Goal: Navigation & Orientation: Find specific page/section

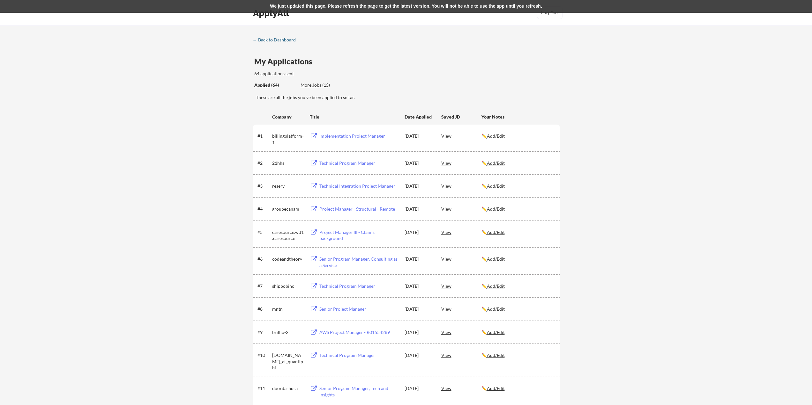
click at [279, 38] on div "← Back to Dashboard" at bounding box center [277, 40] width 48 height 4
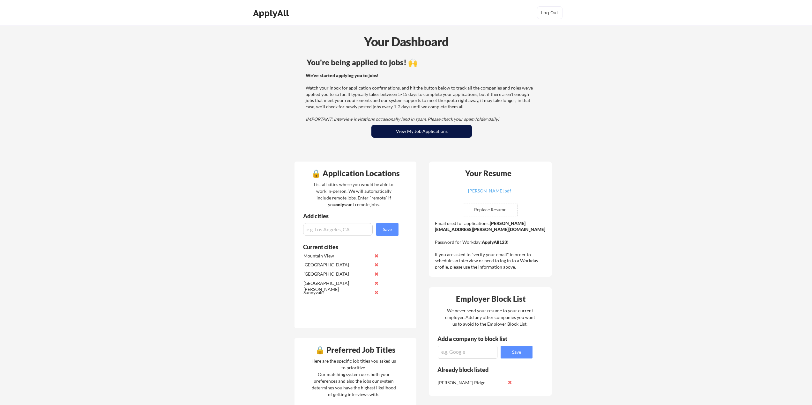
click at [422, 130] on button "View My Job Applications" at bounding box center [421, 131] width 100 height 13
